Goal: Transaction & Acquisition: Download file/media

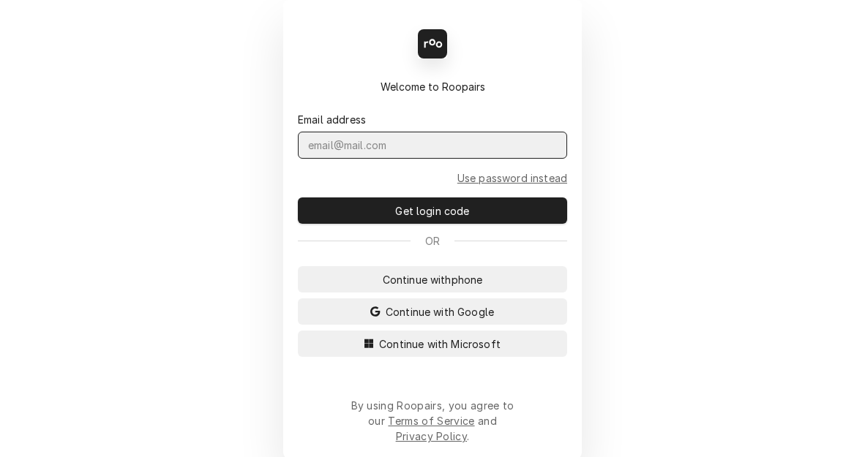
drag, startPoint x: 391, startPoint y: 163, endPoint x: 391, endPoint y: 171, distance: 8.1
click at [391, 171] on form "Email address Use password instead Get login code" at bounding box center [432, 159] width 269 height 130
type input "parson.kym@csi1.com"
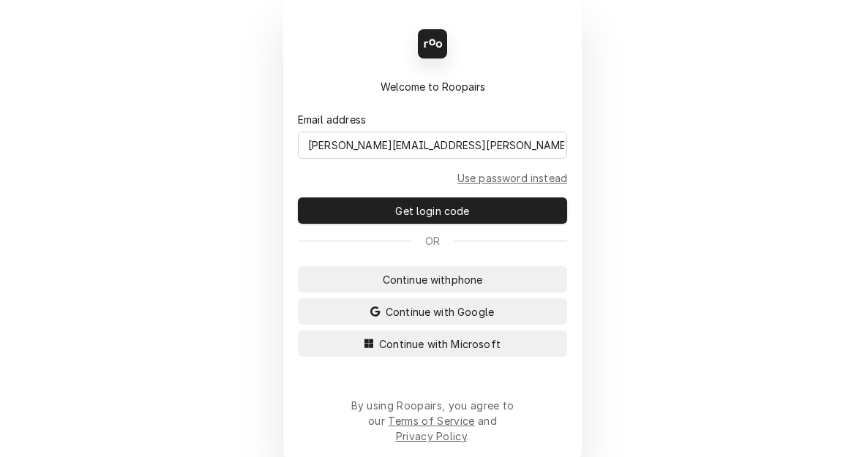
click at [298, 331] on button "Continue with Microsoft" at bounding box center [432, 344] width 269 height 26
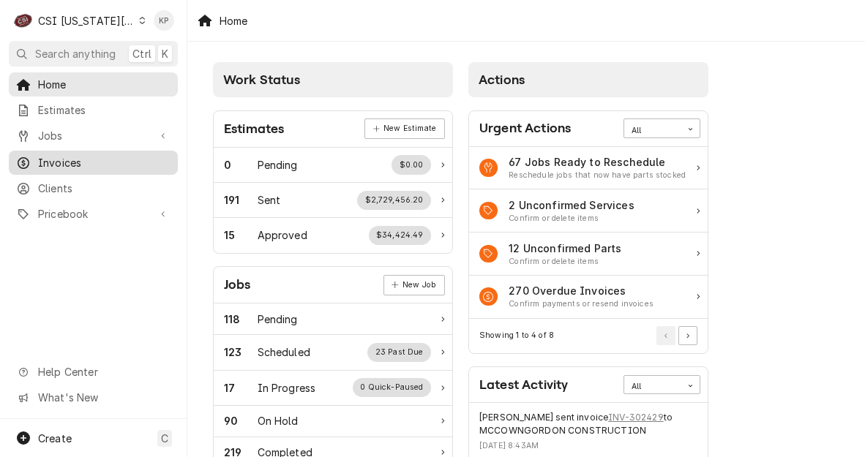
click at [78, 155] on span "Invoices" at bounding box center [104, 162] width 132 height 15
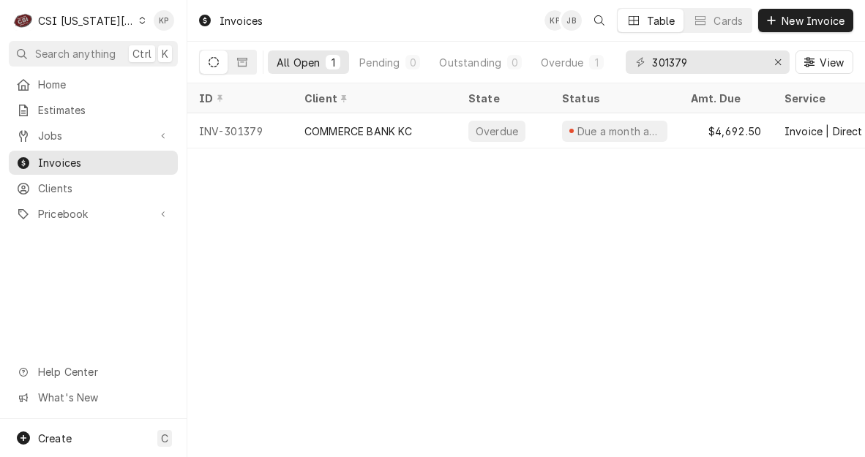
click at [140, 23] on icon "Dynamic Content Wrapper" at bounding box center [143, 20] width 6 height 7
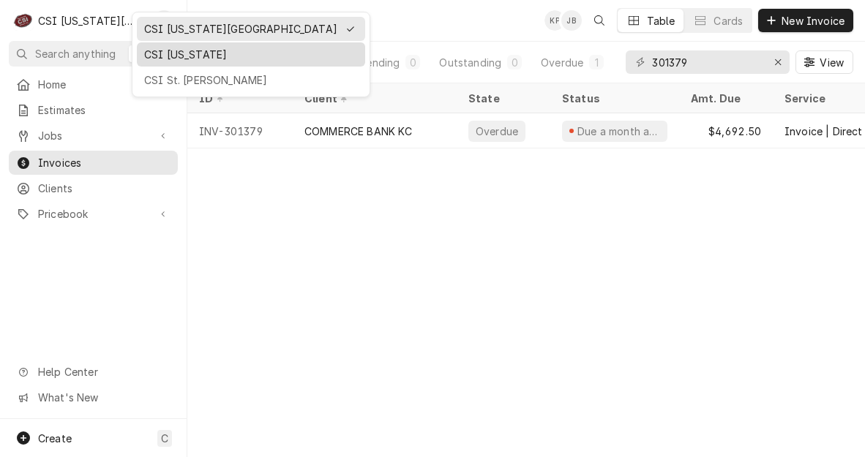
click at [149, 51] on div "CSI [US_STATE]" at bounding box center [251, 54] width 214 height 15
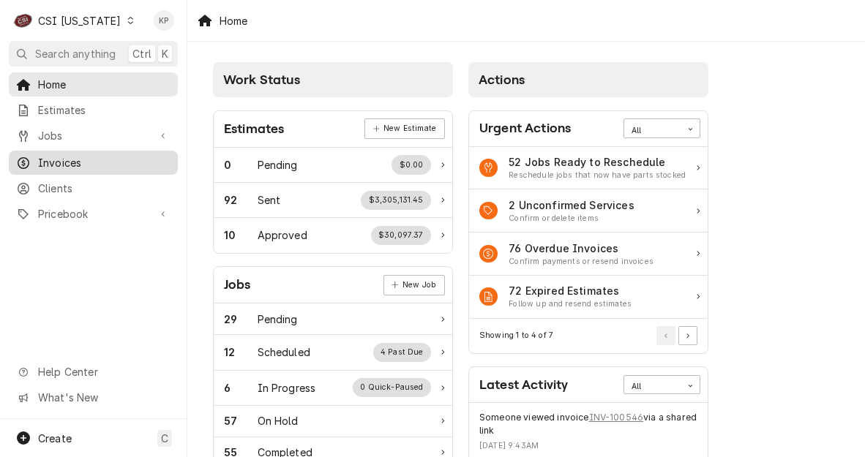
click at [61, 155] on span "Invoices" at bounding box center [104, 162] width 132 height 15
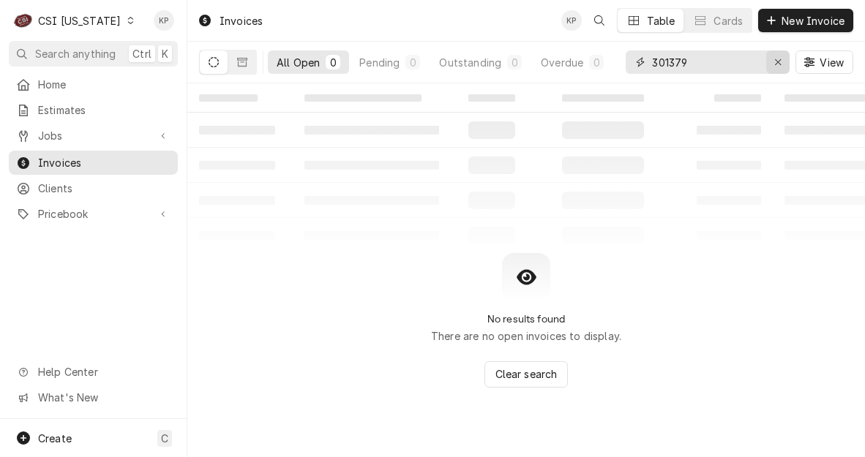
click at [776, 64] on icon "Erase input" at bounding box center [778, 62] width 8 height 10
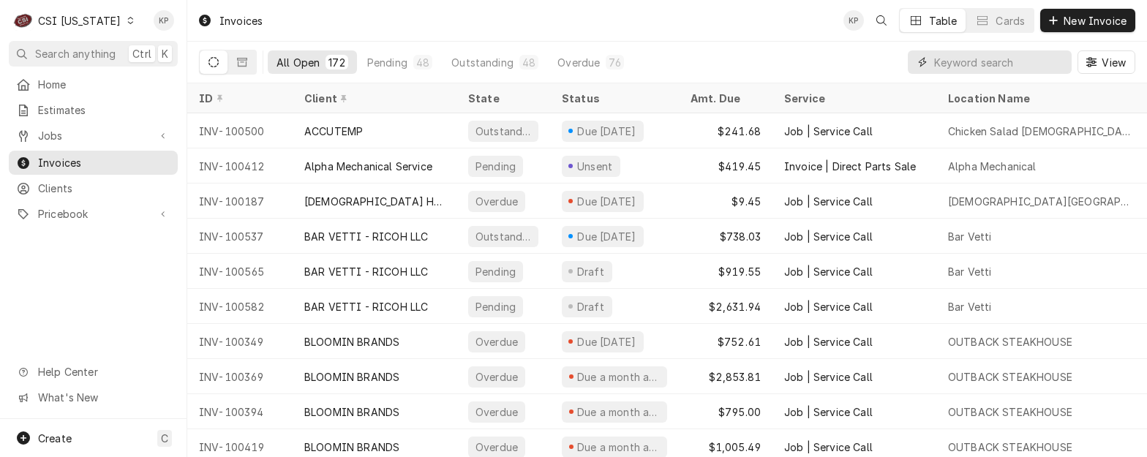
click at [864, 64] on input "Dynamic Content Wrapper" at bounding box center [1000, 61] width 130 height 23
type input "100432"
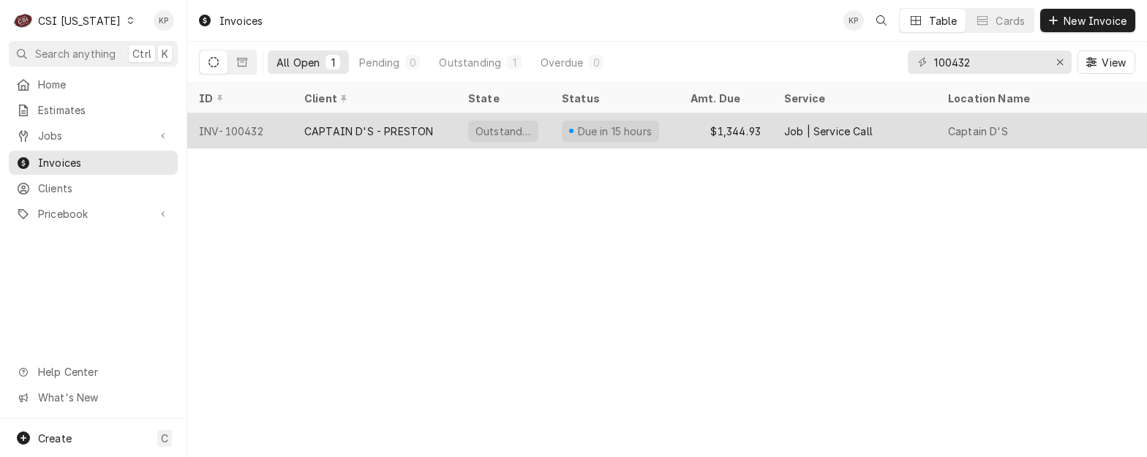
click at [260, 127] on div "INV-100432" at bounding box center [239, 130] width 105 height 35
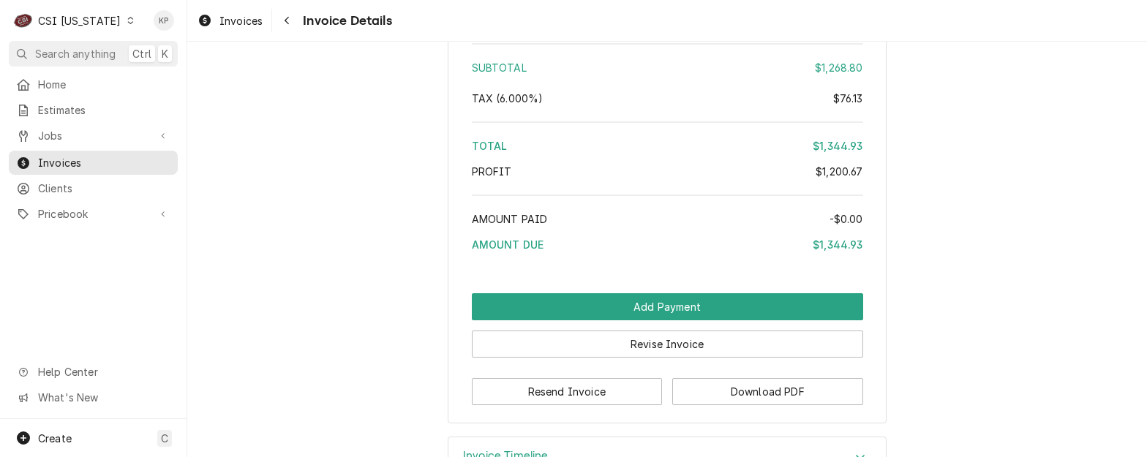
scroll to position [3161, 0]
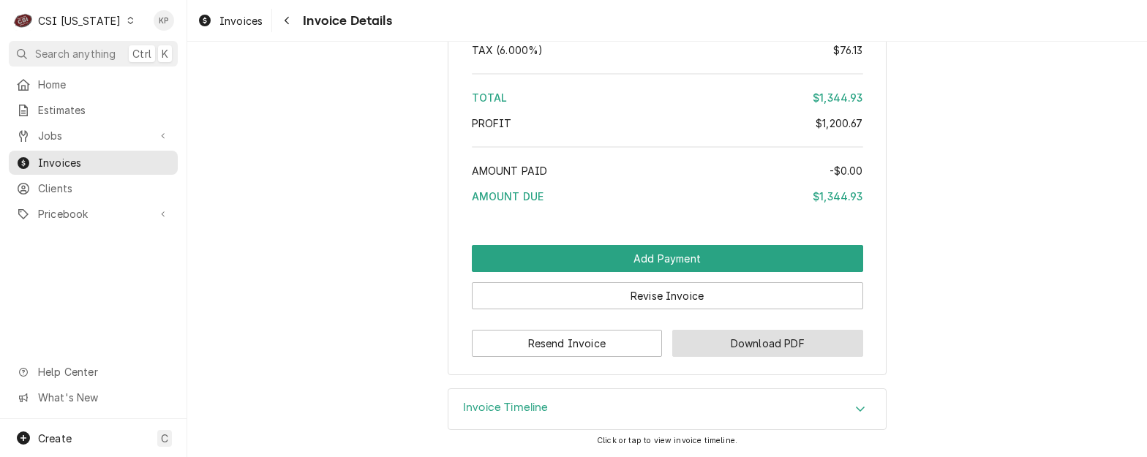
click at [723, 351] on button "Download PDF" at bounding box center [768, 343] width 191 height 27
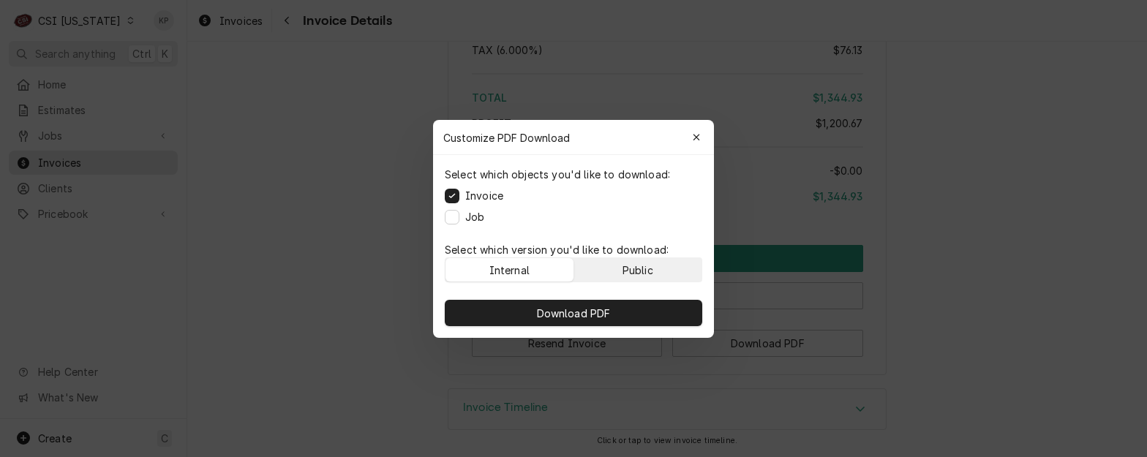
click at [651, 276] on div "Public" at bounding box center [638, 269] width 31 height 15
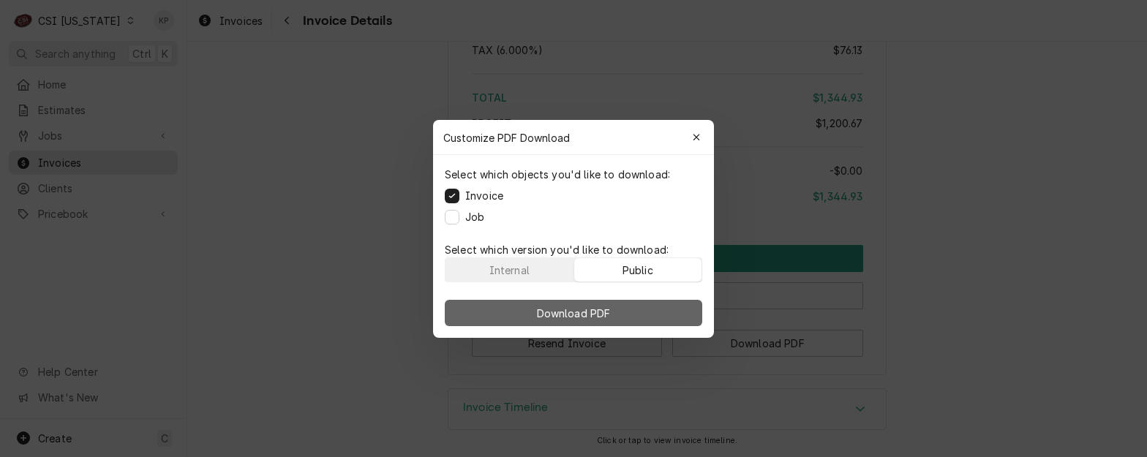
click at [651, 308] on button "Download PDF" at bounding box center [574, 313] width 258 height 26
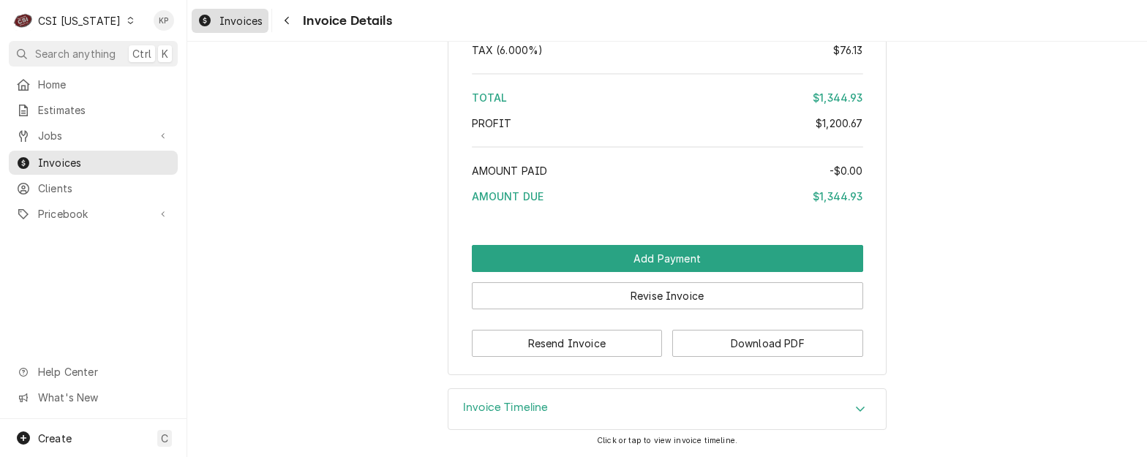
click at [250, 21] on span "Invoices" at bounding box center [241, 20] width 43 height 15
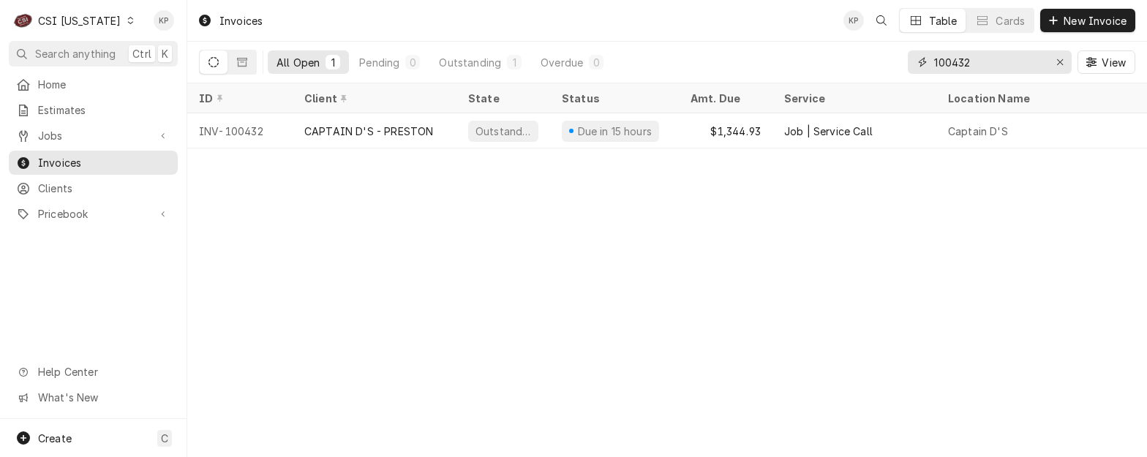
click at [976, 59] on input "100432" at bounding box center [990, 61] width 110 height 23
type input "100434"
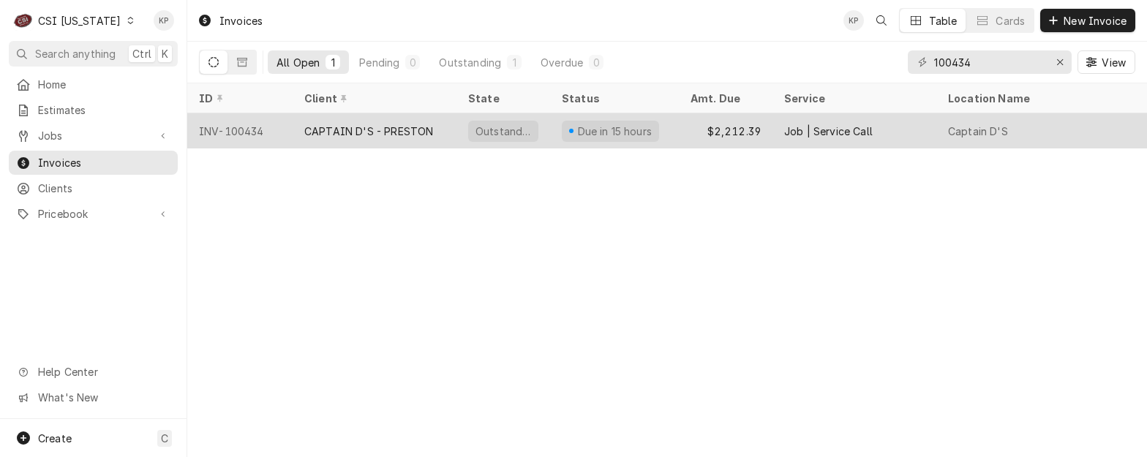
click at [245, 132] on div "INV-100434" at bounding box center [239, 130] width 105 height 35
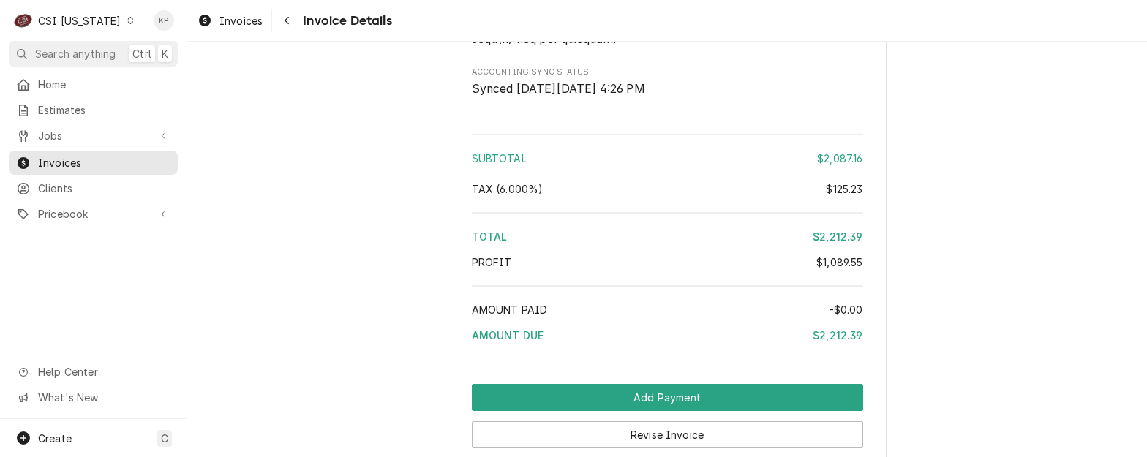
scroll to position [3130, 0]
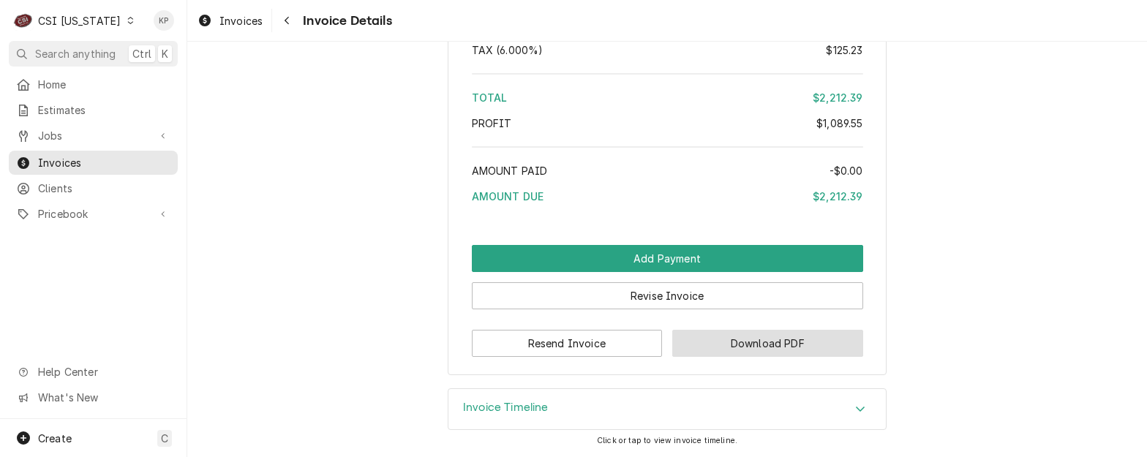
click at [710, 345] on button "Download PDF" at bounding box center [768, 343] width 191 height 27
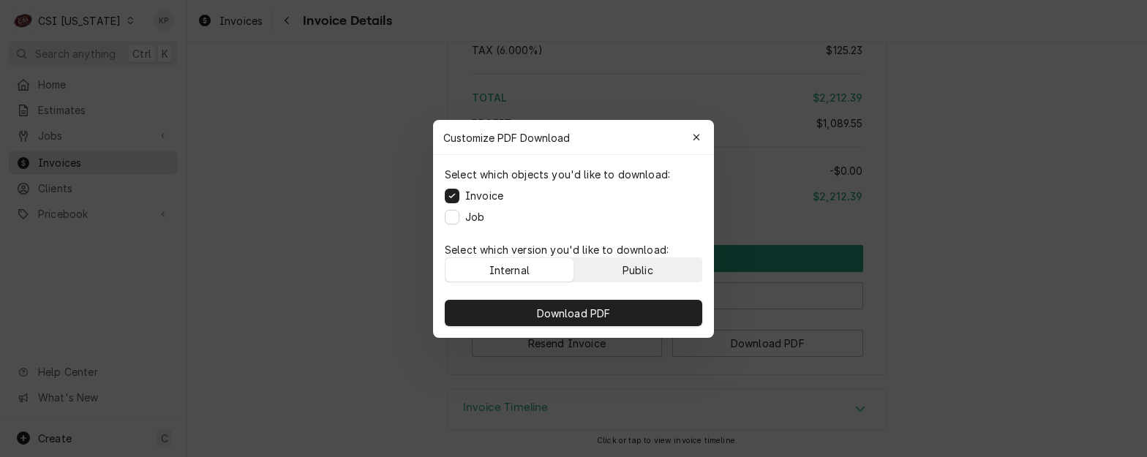
click at [633, 269] on div "Public" at bounding box center [638, 269] width 31 height 15
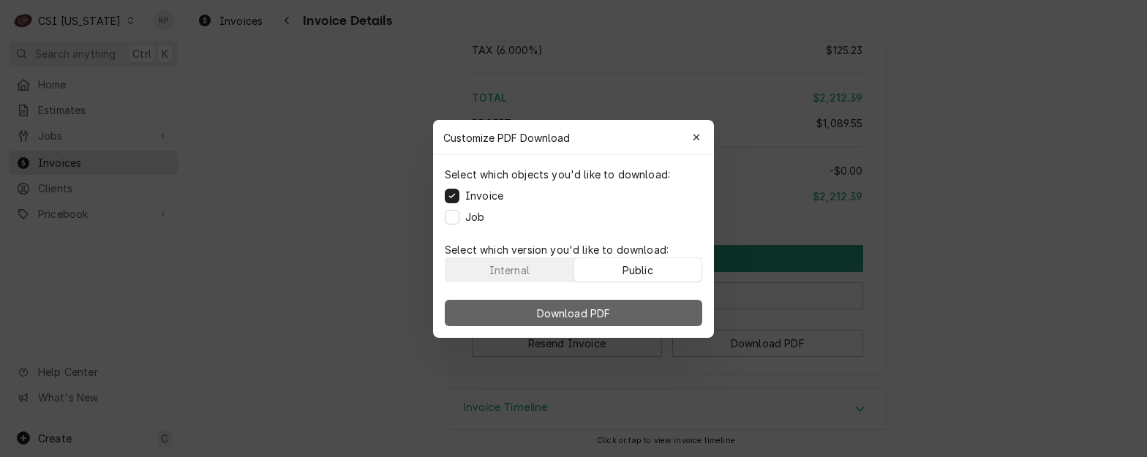
click at [635, 307] on button "Download PDF" at bounding box center [574, 313] width 258 height 26
